Goal: Use online tool/utility: Utilize a website feature to perform a specific function

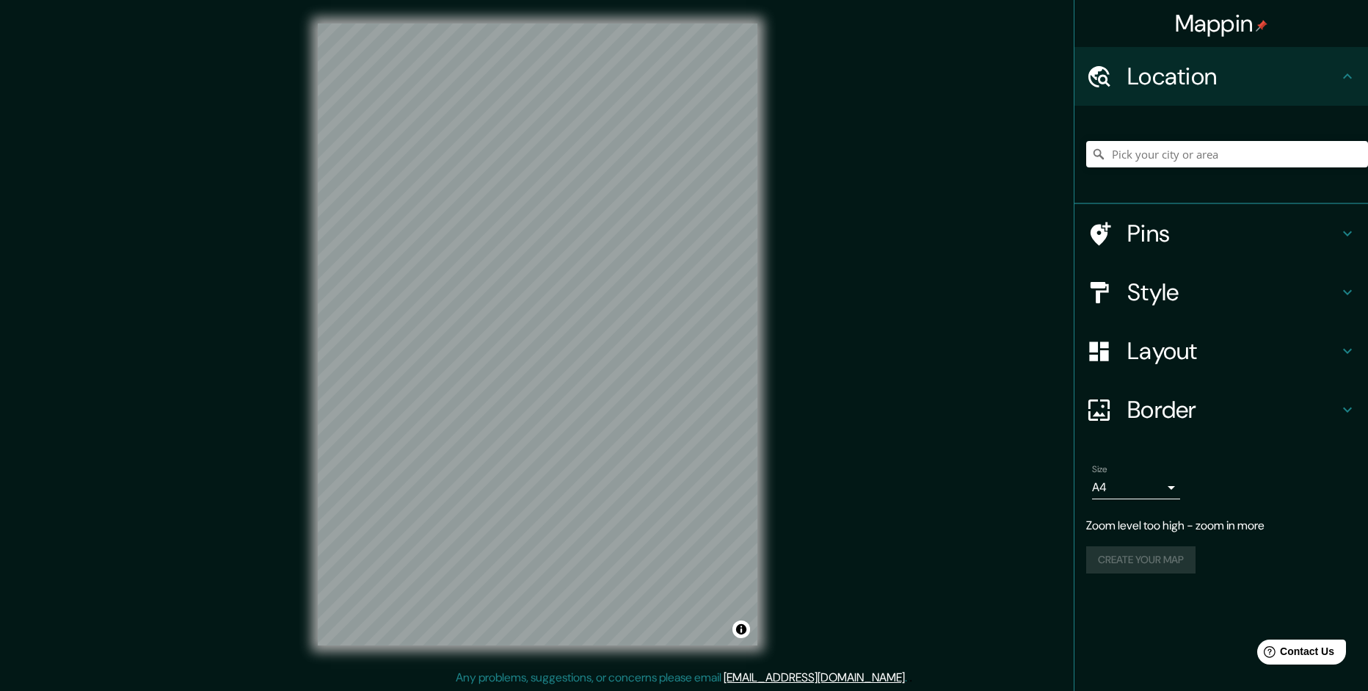
click at [233, 176] on div "Mappin Location Pins Style Layout Border Choose a border. Hint : you can make l…" at bounding box center [684, 346] width 1368 height 692
click at [1145, 148] on input "Pick your city or area" at bounding box center [1227, 154] width 282 height 26
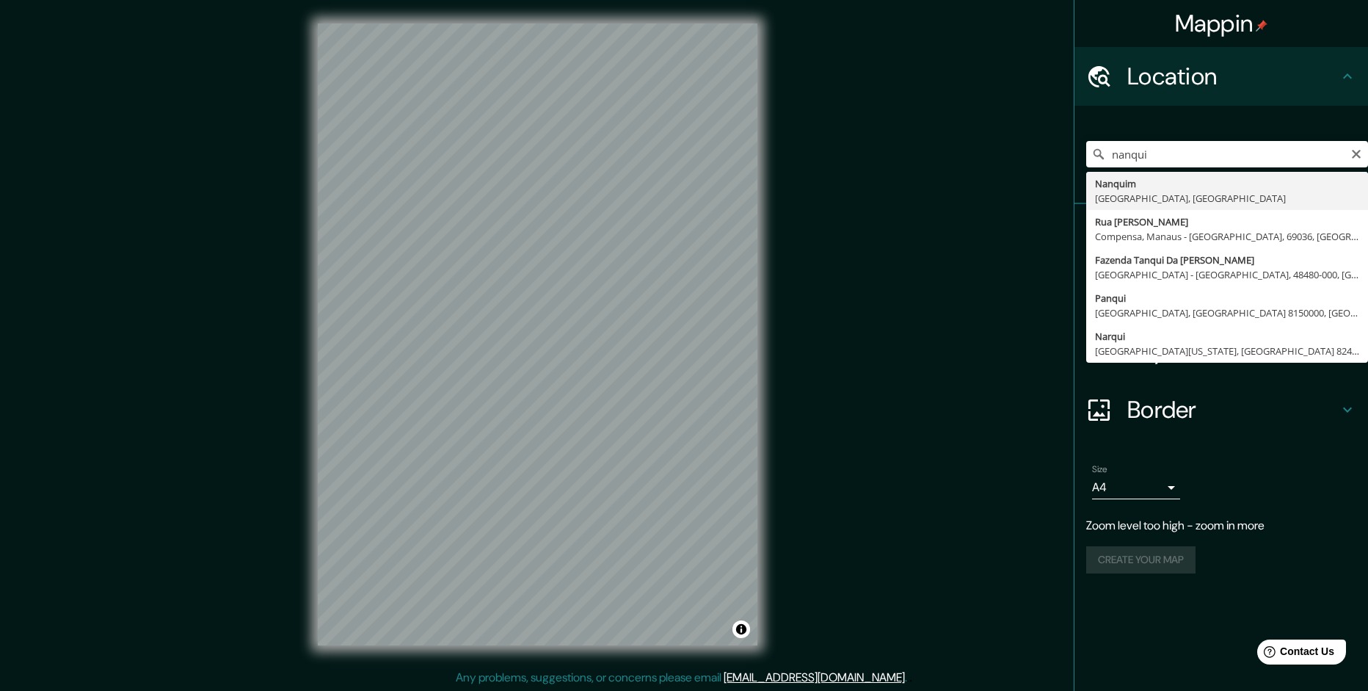
type input "Nanquim, [GEOGRAPHIC_DATA], [GEOGRAPHIC_DATA]"
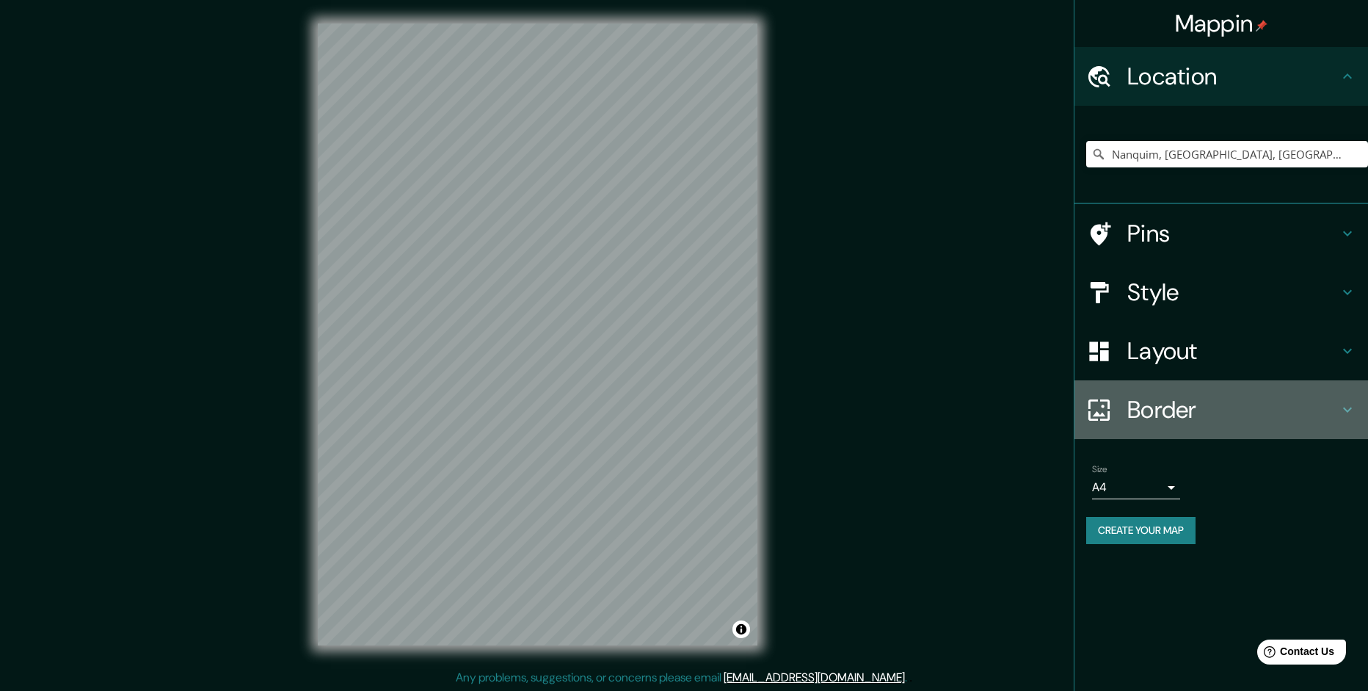
click at [1150, 399] on h4 "Border" at bounding box center [1232, 409] width 211 height 29
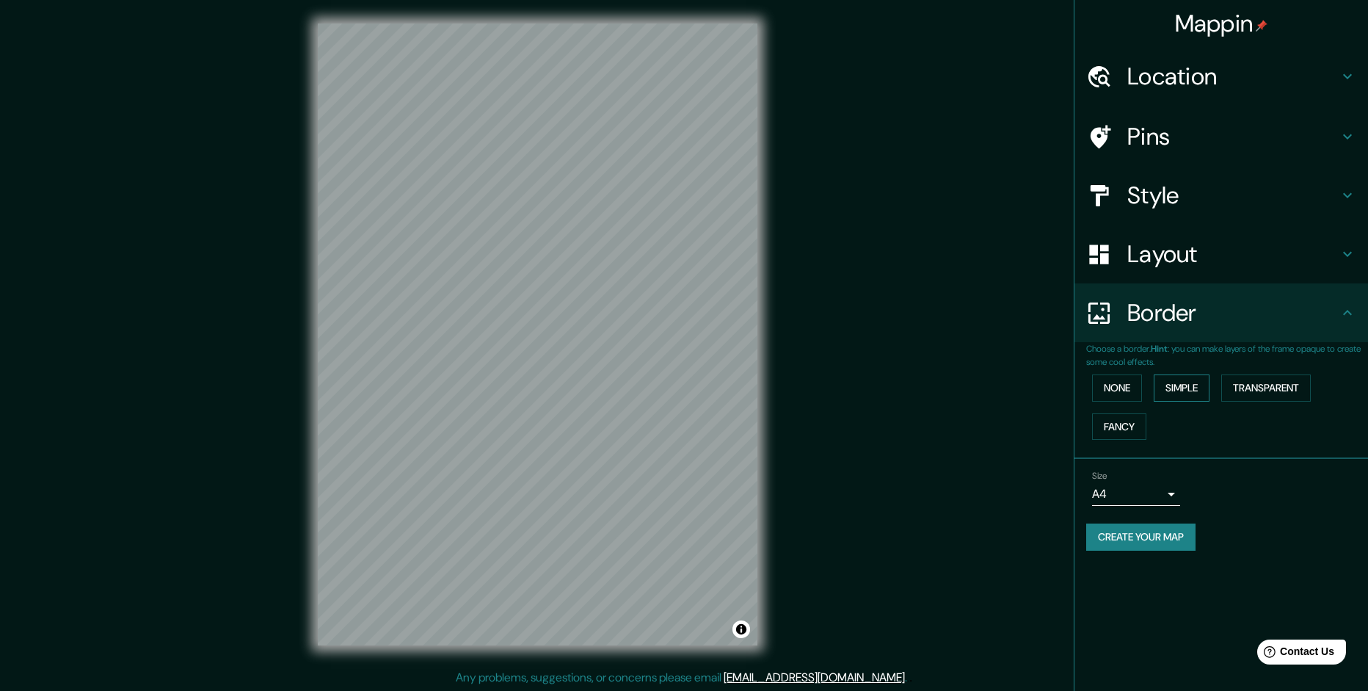
click at [1193, 390] on button "Simple" at bounding box center [1182, 387] width 56 height 27
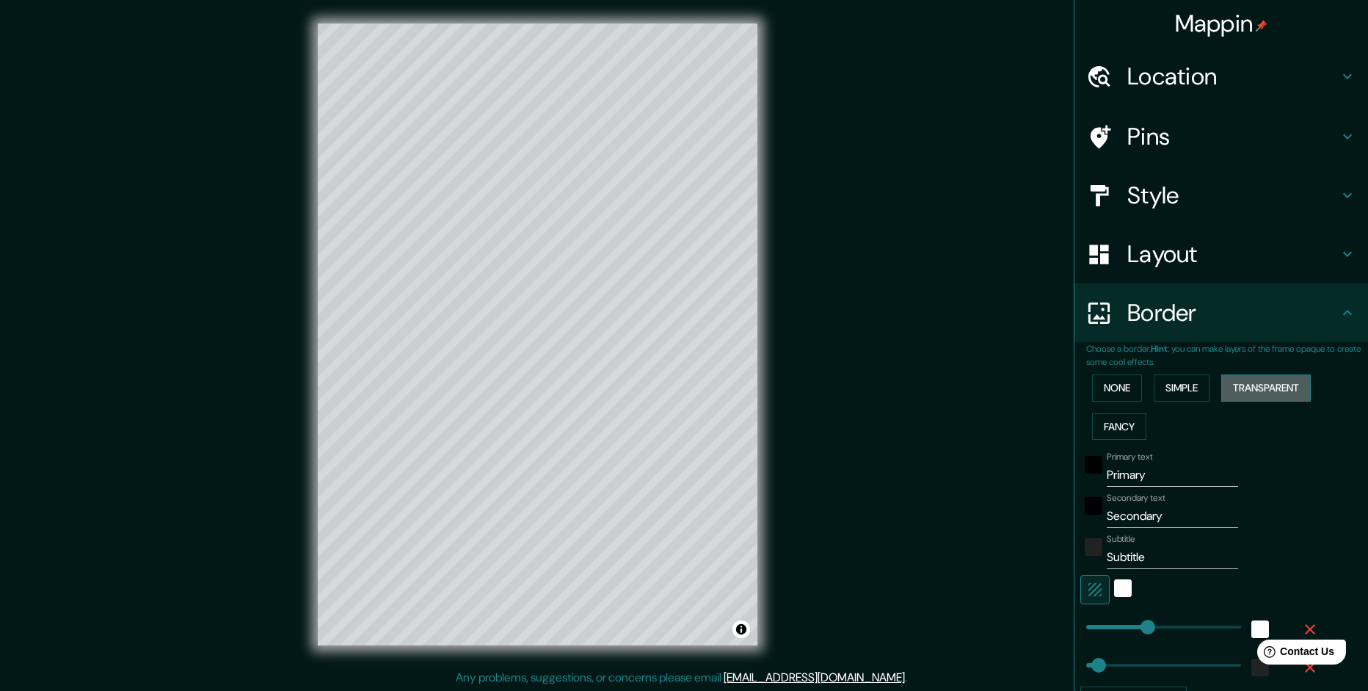
click at [1261, 382] on button "Transparent" at bounding box center [1266, 387] width 90 height 27
click at [1113, 421] on button "Fancy" at bounding box center [1119, 426] width 54 height 27
click at [1110, 393] on button "None" at bounding box center [1117, 387] width 50 height 27
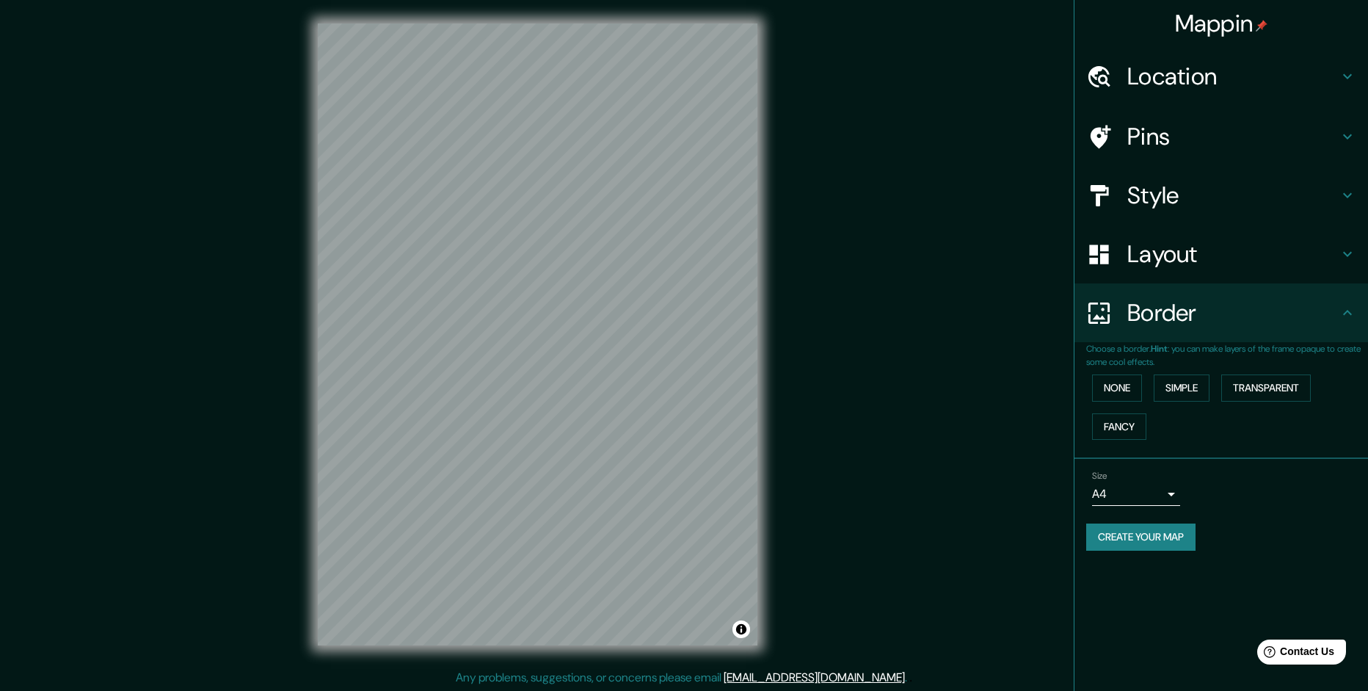
click at [1164, 308] on h4 "Border" at bounding box center [1232, 312] width 211 height 29
click at [1157, 255] on h4 "Layout" at bounding box center [1232, 253] width 211 height 29
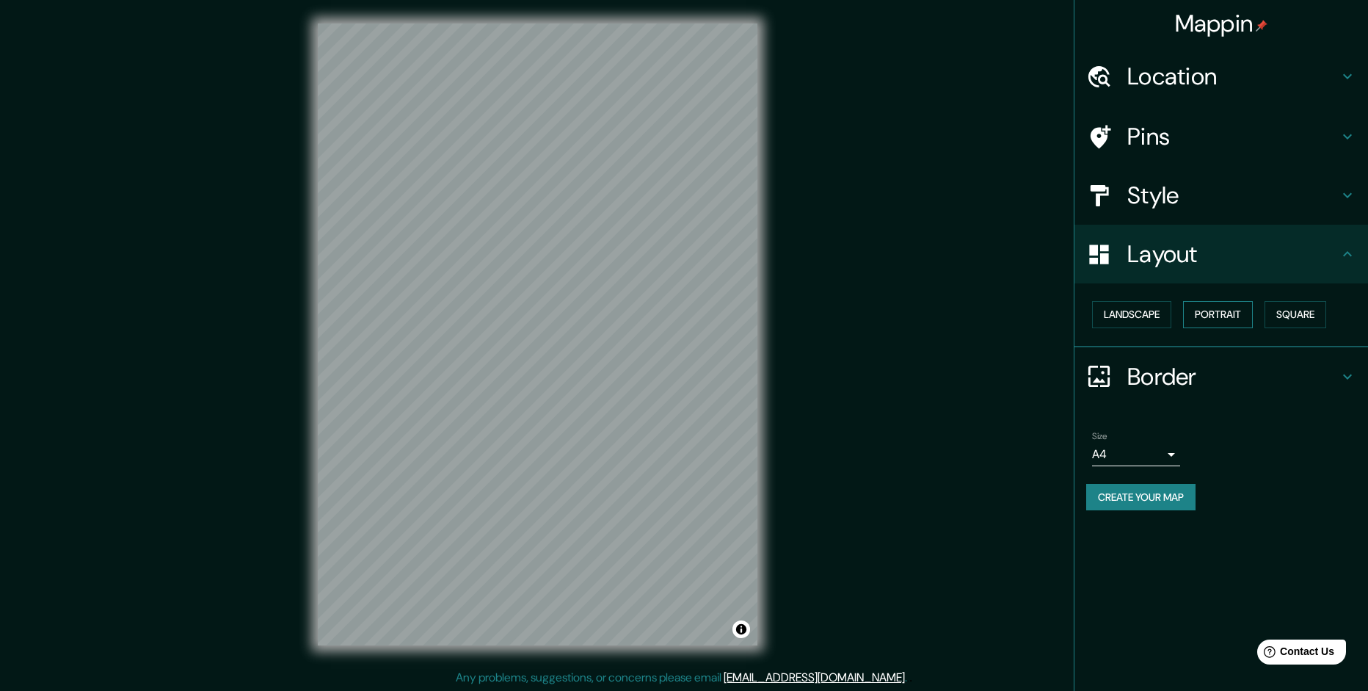
click at [1221, 313] on button "Portrait" at bounding box center [1218, 314] width 70 height 27
click at [1135, 317] on button "Landscape" at bounding box center [1131, 314] width 79 height 27
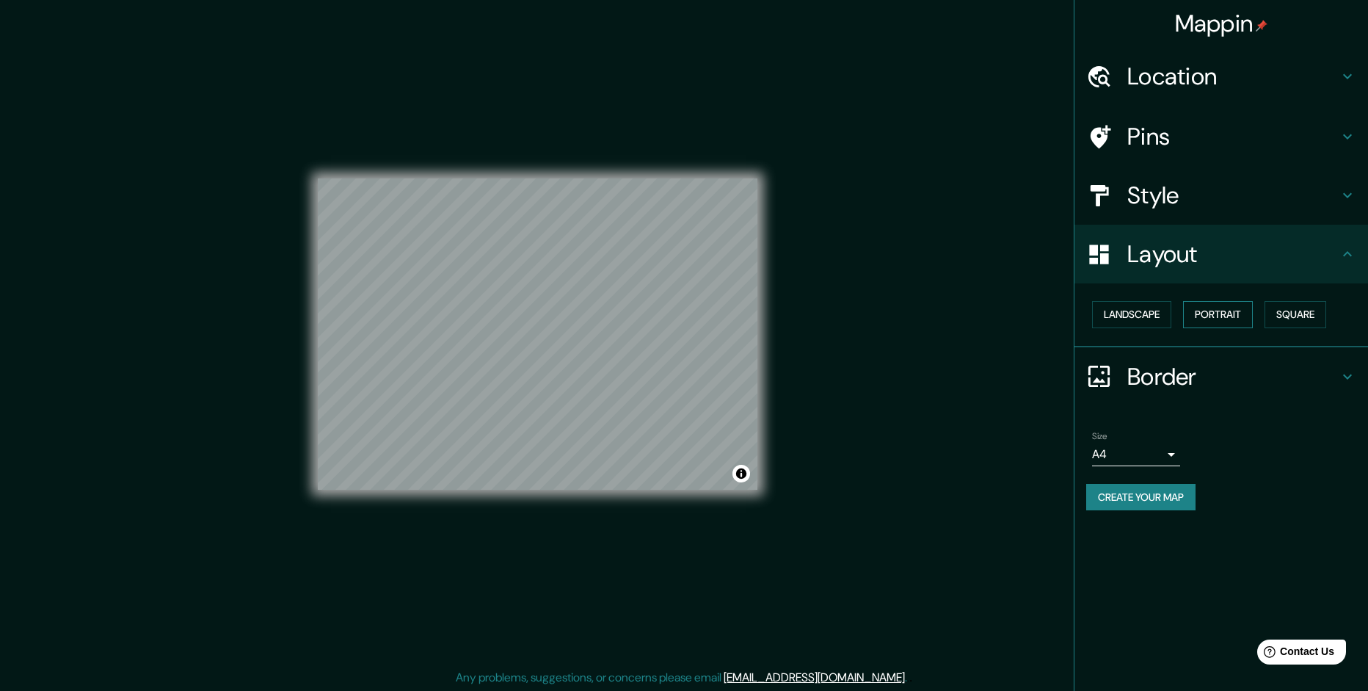
click at [1215, 315] on button "Portrait" at bounding box center [1218, 314] width 70 height 27
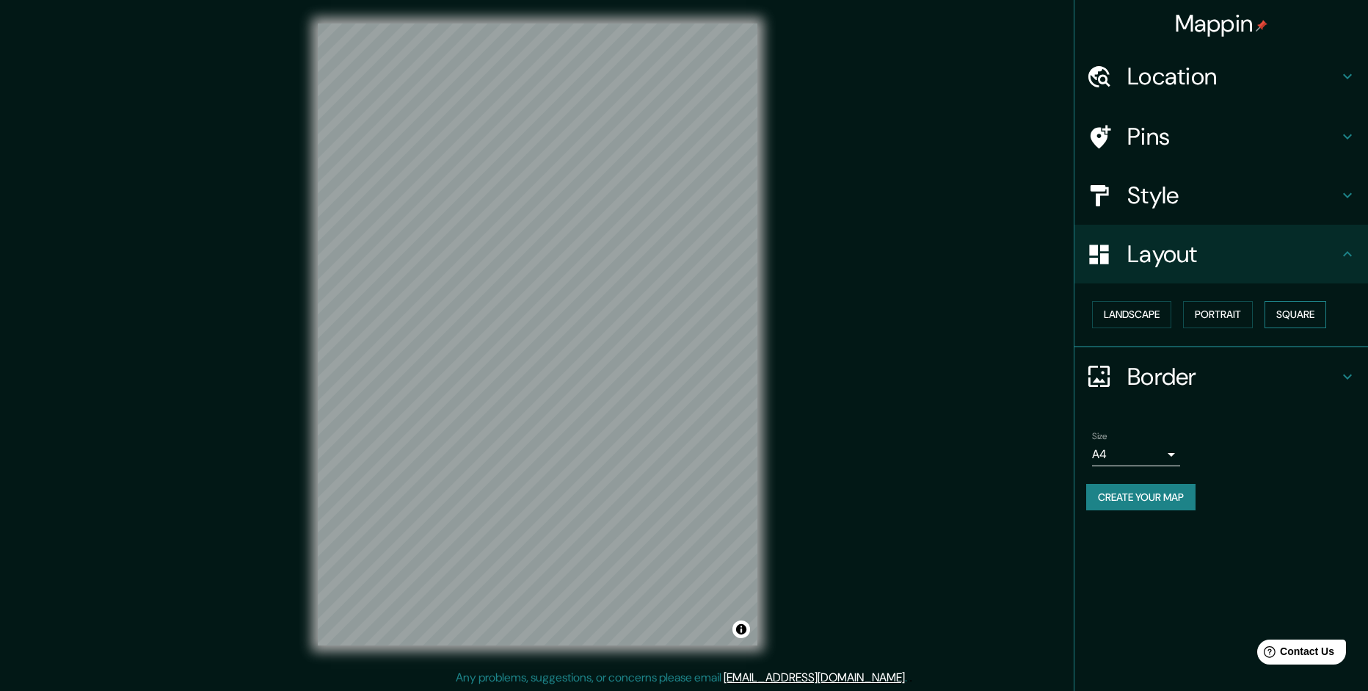
click at [1322, 315] on button "Square" at bounding box center [1295, 314] width 62 height 27
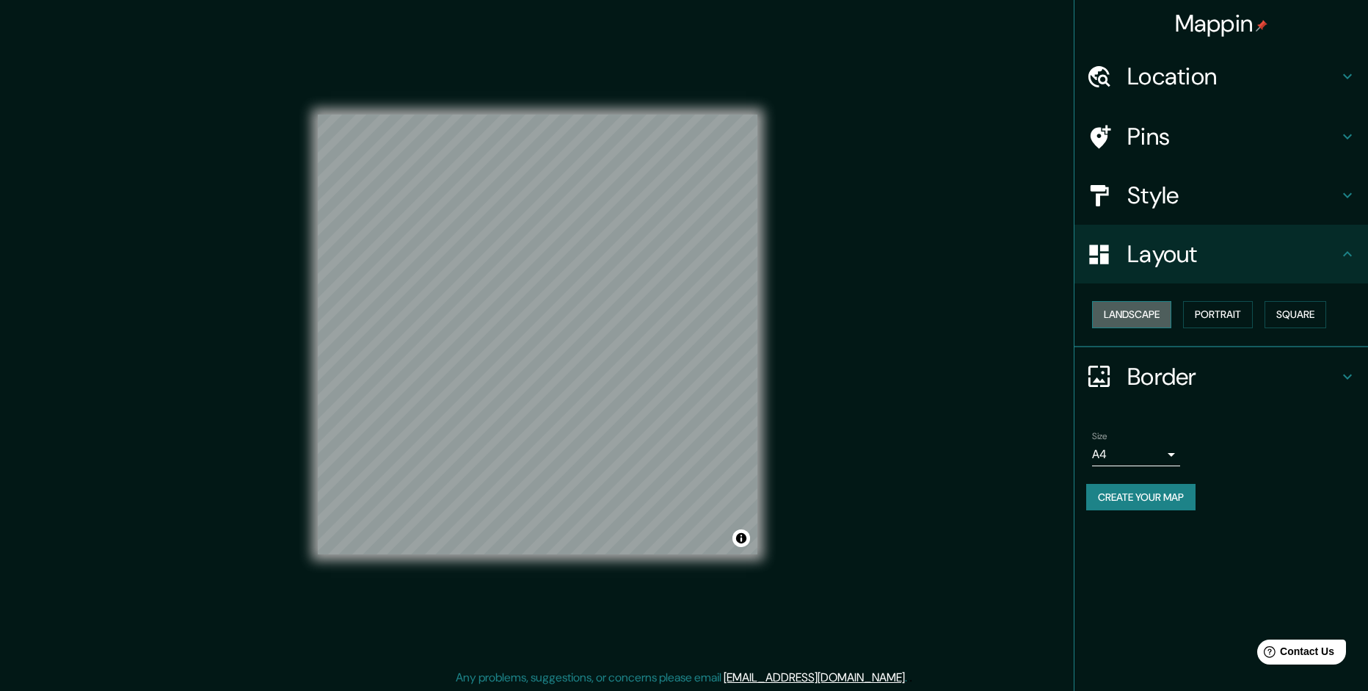
click at [1140, 313] on button "Landscape" at bounding box center [1131, 314] width 79 height 27
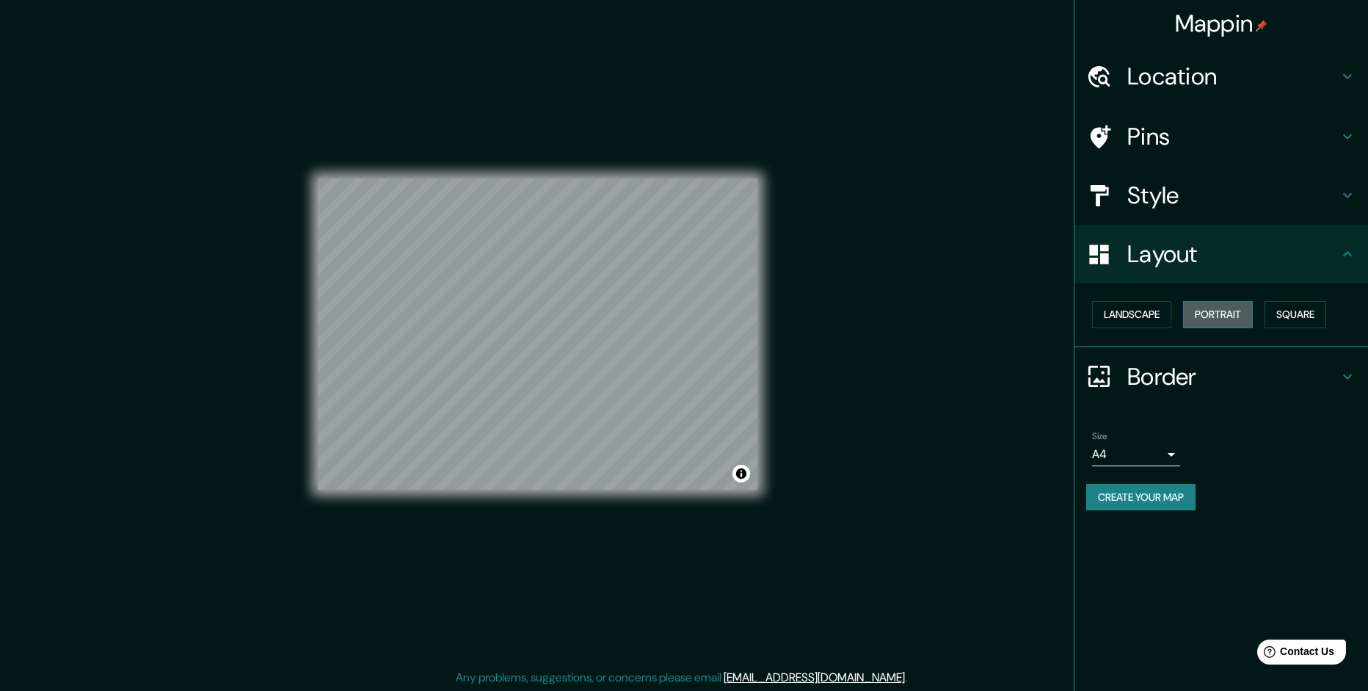
click at [1230, 313] on button "Portrait" at bounding box center [1218, 314] width 70 height 27
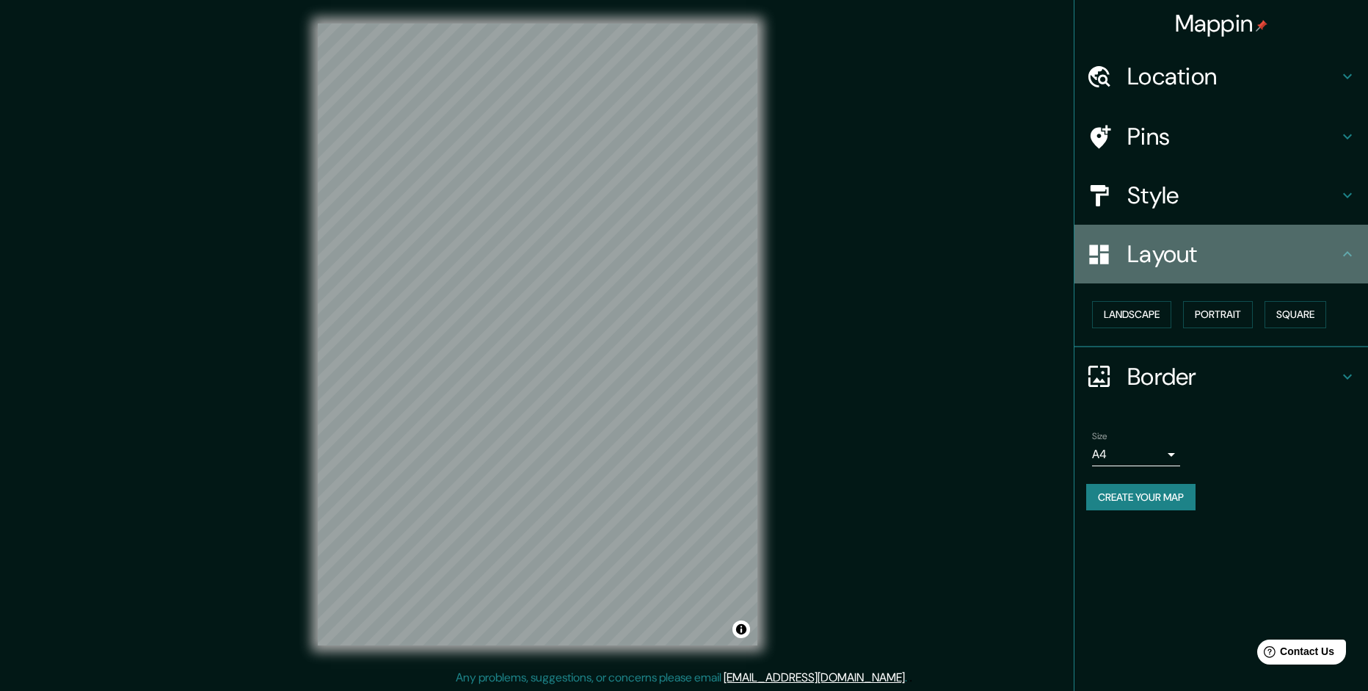
click at [1216, 269] on div "Layout" at bounding box center [1221, 254] width 294 height 59
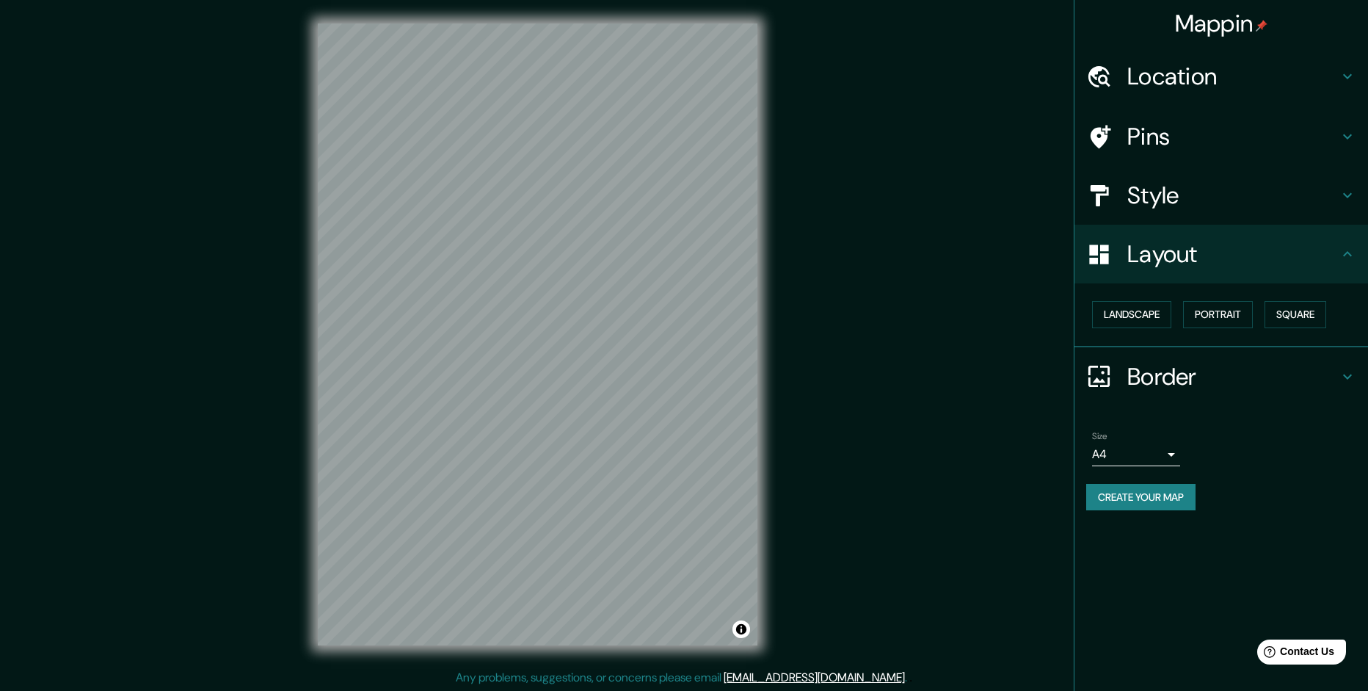
click at [1172, 208] on h4 "Style" at bounding box center [1232, 195] width 211 height 29
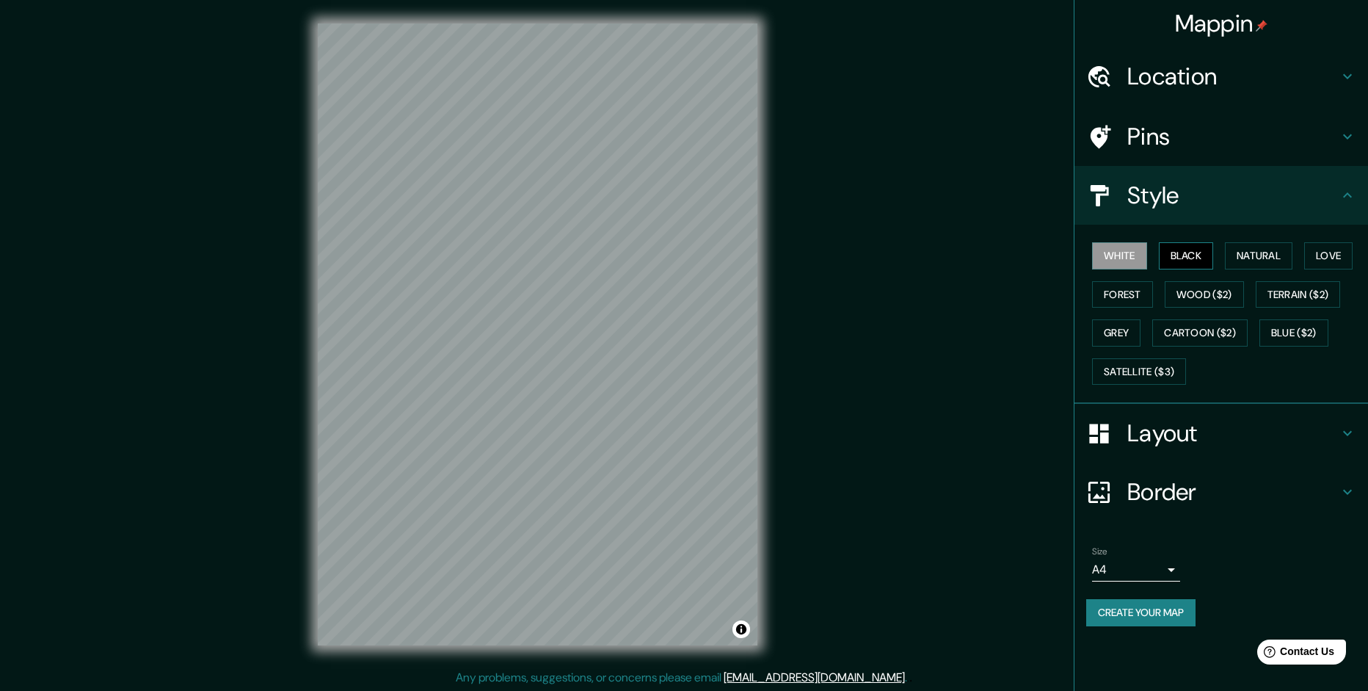
click at [1176, 257] on button "Black" at bounding box center [1186, 255] width 55 height 27
click at [1111, 301] on button "Forest" at bounding box center [1122, 294] width 61 height 27
click at [1250, 255] on button "Natural" at bounding box center [1259, 255] width 68 height 27
click at [1102, 289] on button "Forest" at bounding box center [1122, 294] width 61 height 27
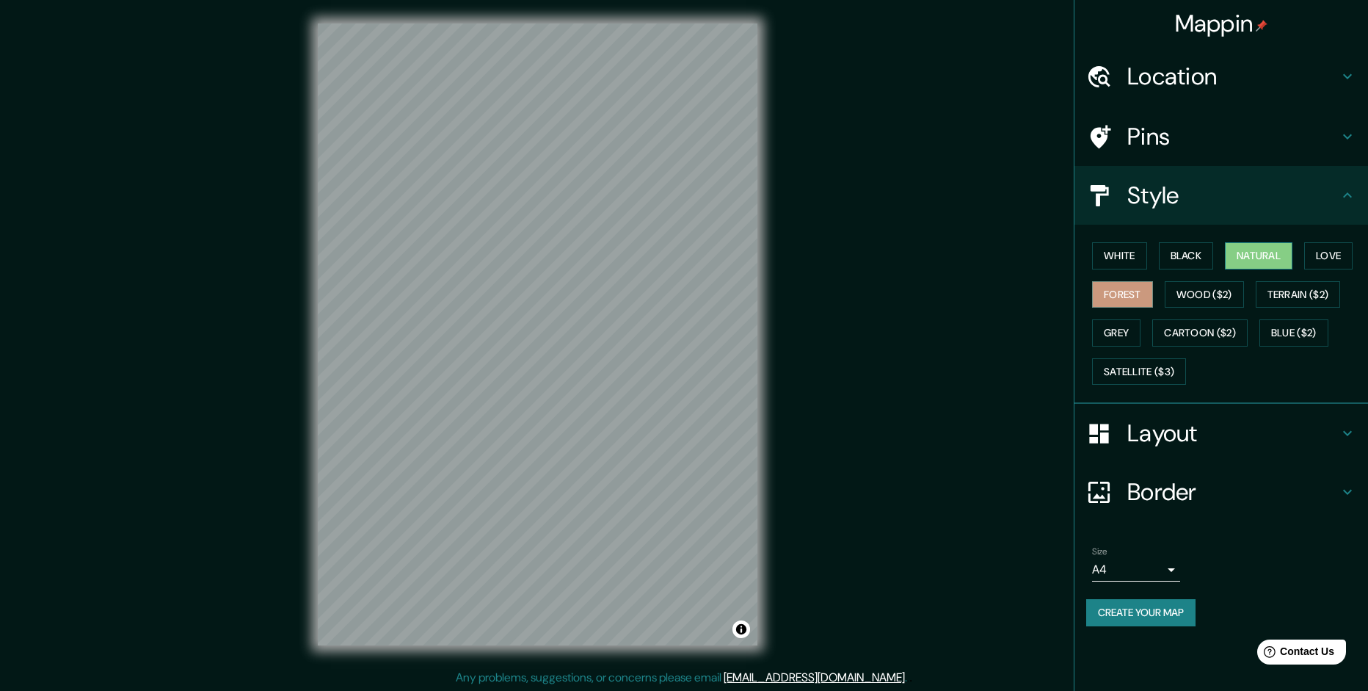
click at [1256, 247] on button "Natural" at bounding box center [1259, 255] width 68 height 27
click at [1185, 250] on button "Black" at bounding box center [1186, 255] width 55 height 27
click at [1316, 253] on button "Love" at bounding box center [1328, 255] width 48 height 27
click at [118, 120] on div "Mappin Location [GEOGRAPHIC_DATA], [GEOGRAPHIC_DATA], [GEOGRAPHIC_DATA] Pins St…" at bounding box center [684, 346] width 1368 height 692
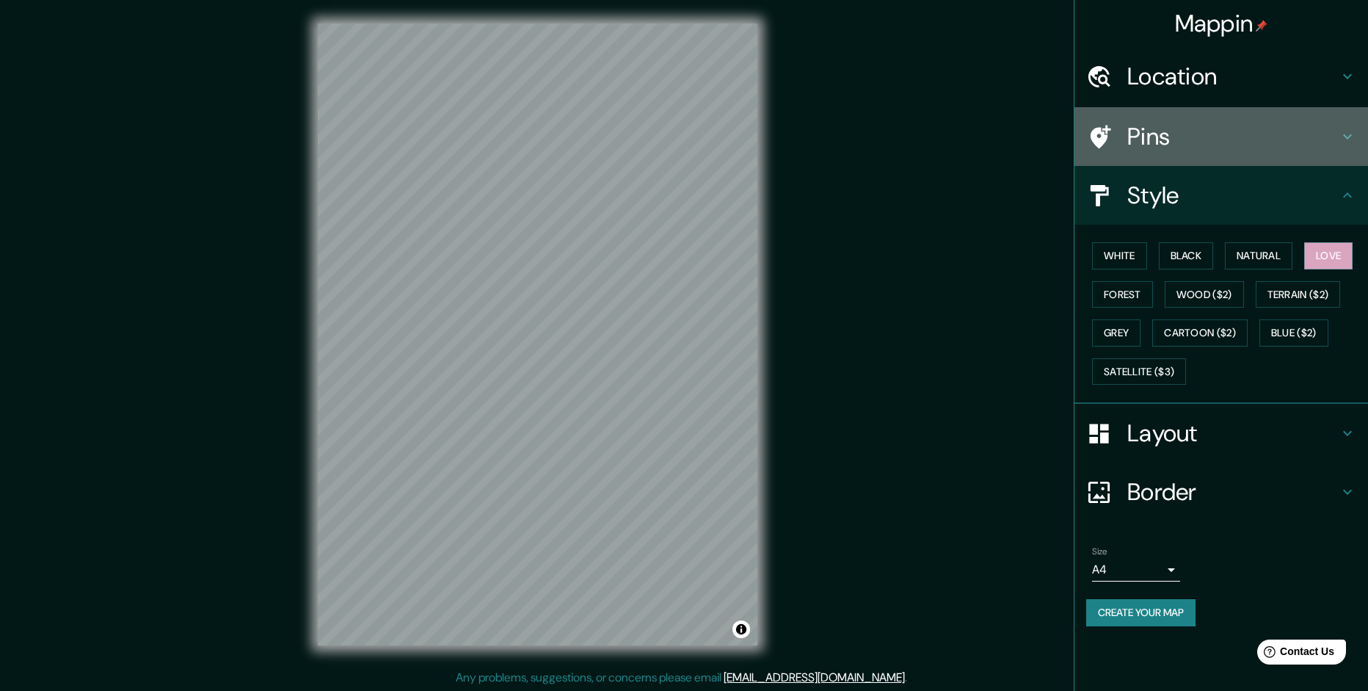
click at [1170, 144] on h4 "Pins" at bounding box center [1232, 136] width 211 height 29
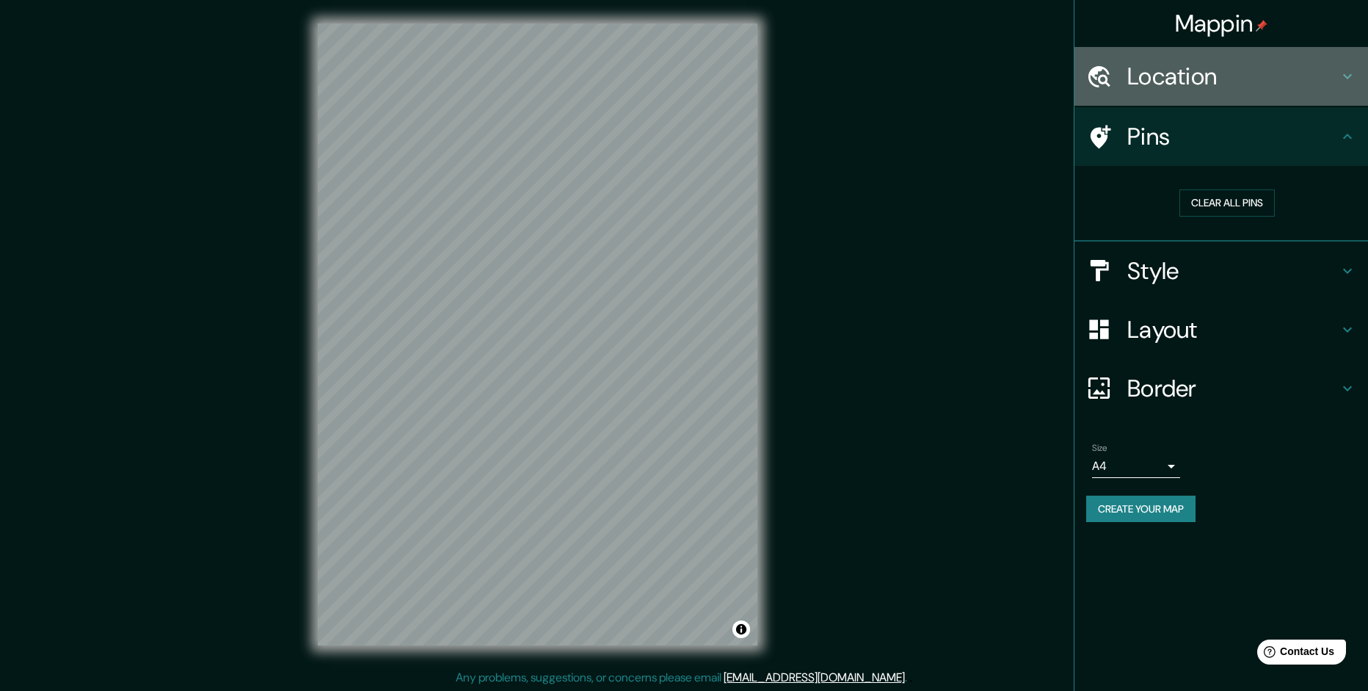
click at [1175, 76] on h4 "Location" at bounding box center [1232, 76] width 211 height 29
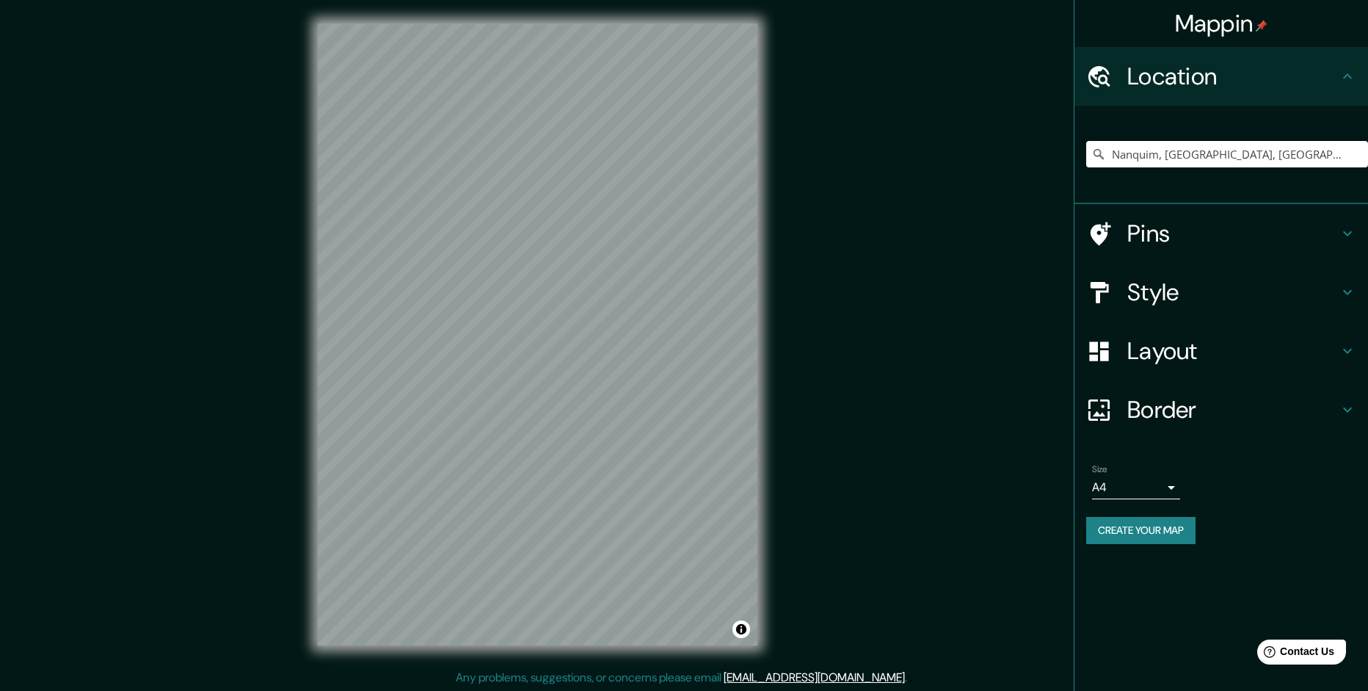
click at [1176, 76] on h4 "Location" at bounding box center [1232, 76] width 211 height 29
click at [1182, 228] on h4 "Pins" at bounding box center [1232, 233] width 211 height 29
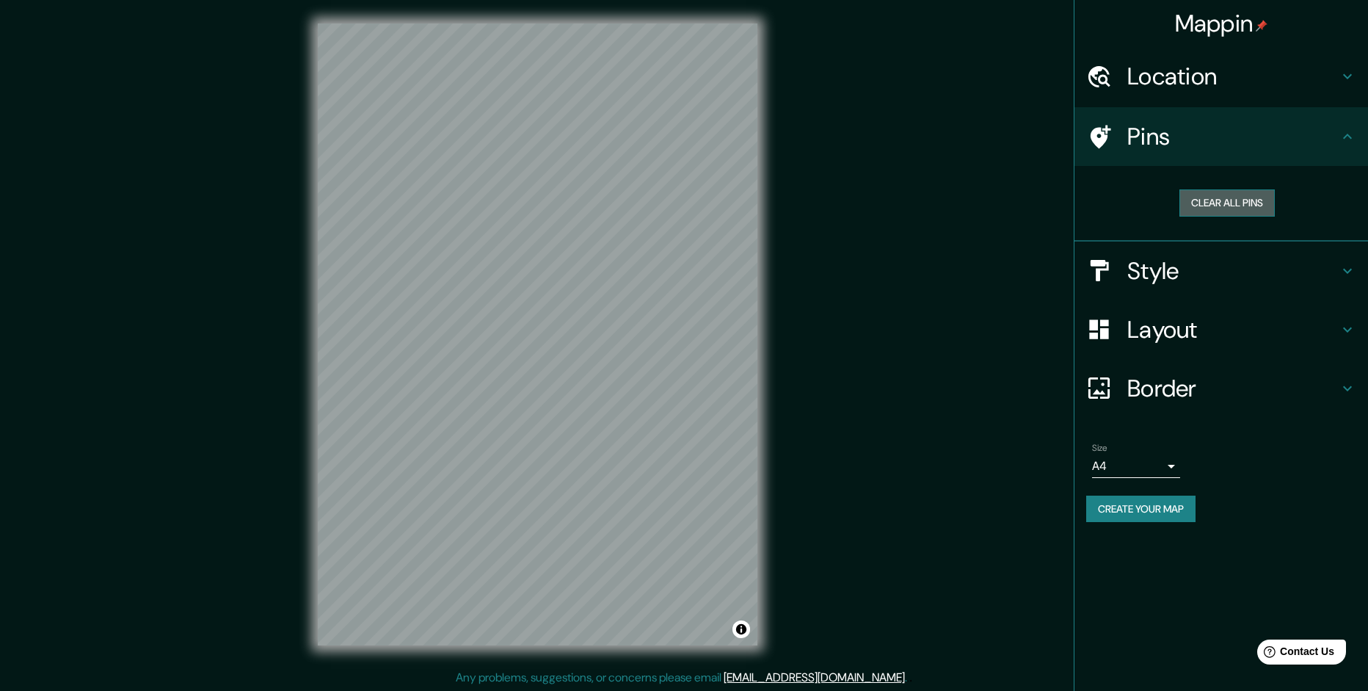
click at [1226, 193] on button "Clear all pins" at bounding box center [1226, 202] width 95 height 27
click at [610, 331] on div at bounding box center [610, 328] width 12 height 12
click at [601, 235] on div at bounding box center [600, 232] width 12 height 12
